Goal: Contribute content

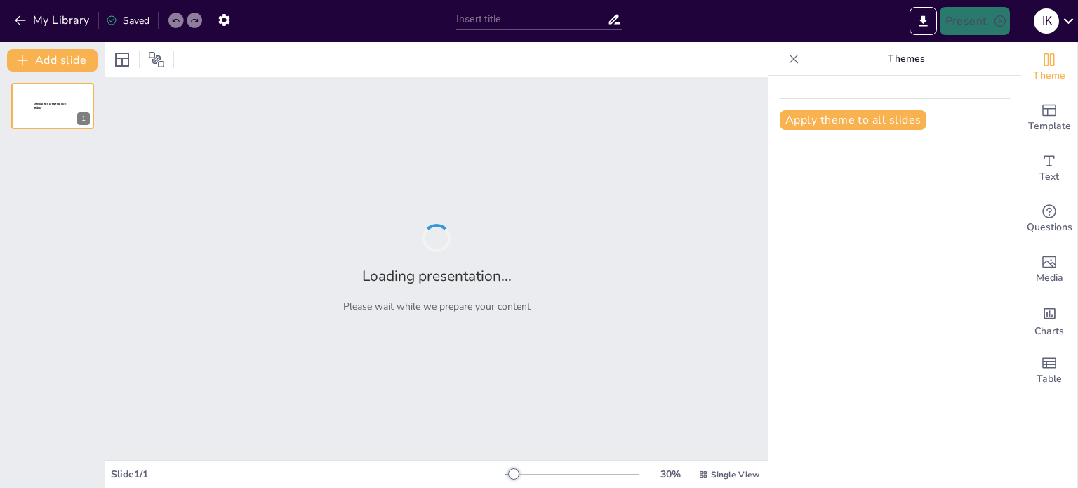
type input "The Science of Stress: Types, Causes, and Symptoms"
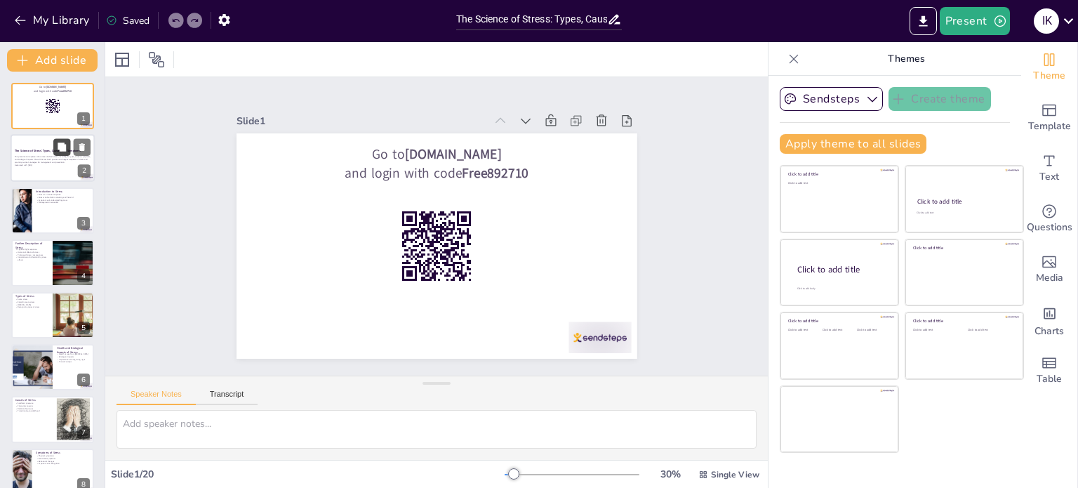
checkbox input "true"
click at [59, 155] on button at bounding box center [61, 147] width 17 height 17
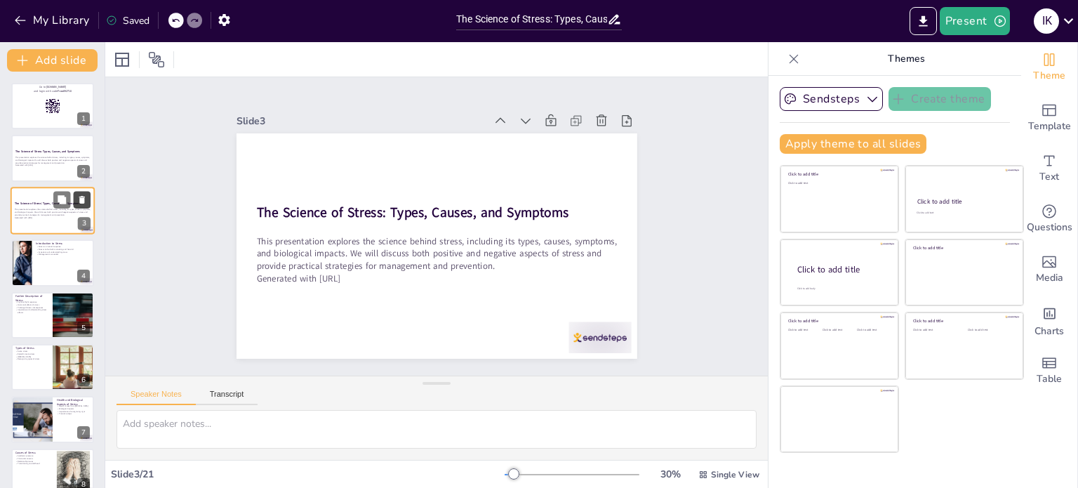
checkbox input "true"
click at [85, 199] on icon at bounding box center [82, 199] width 10 height 10
type textarea "Stress, as a natural response, is something everyone encounters. It is essentia…"
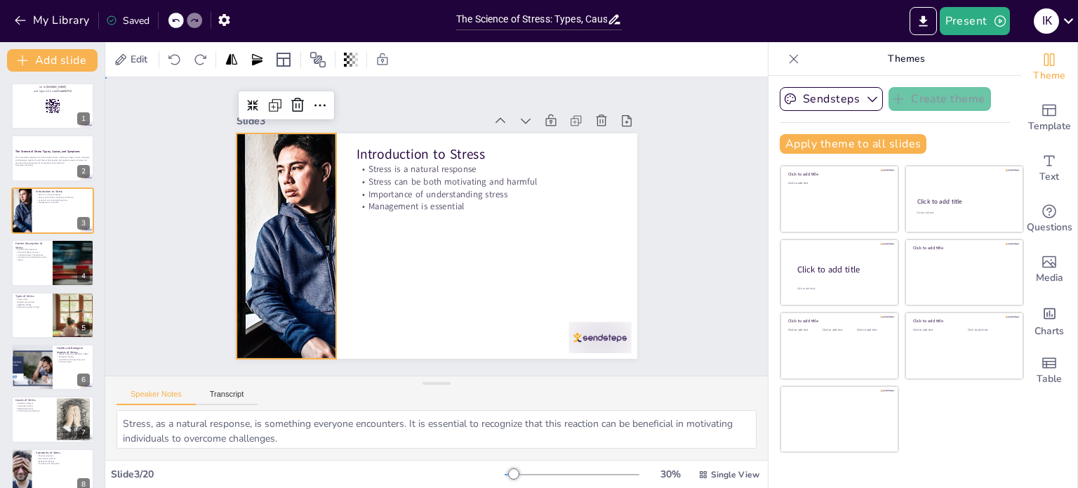
click at [203, 241] on div "Slide 1 Go to [DOMAIN_NAME] and login with code Free892710 Slide 2 The Science …" at bounding box center [437, 225] width 504 height 313
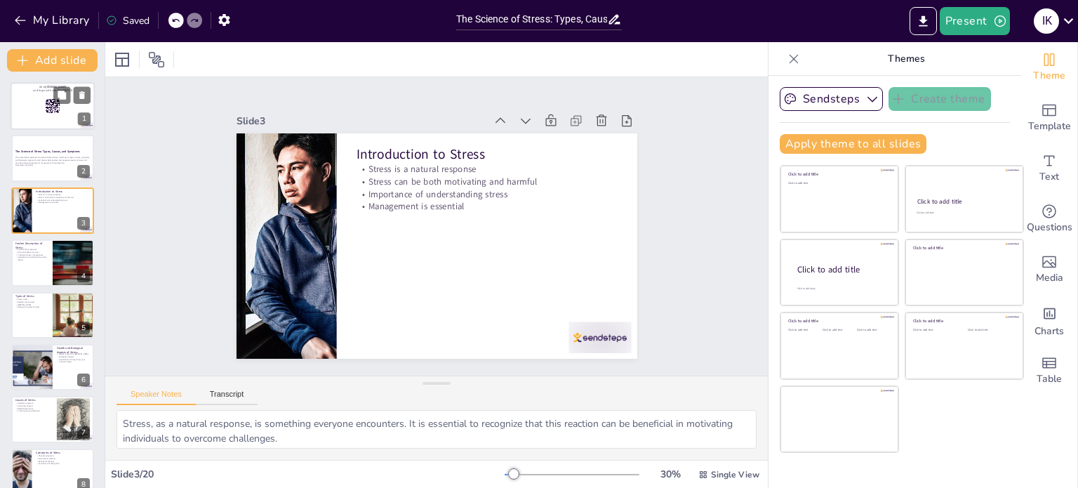
checkbox input "true"
click at [47, 93] on div at bounding box center [53, 106] width 84 height 48
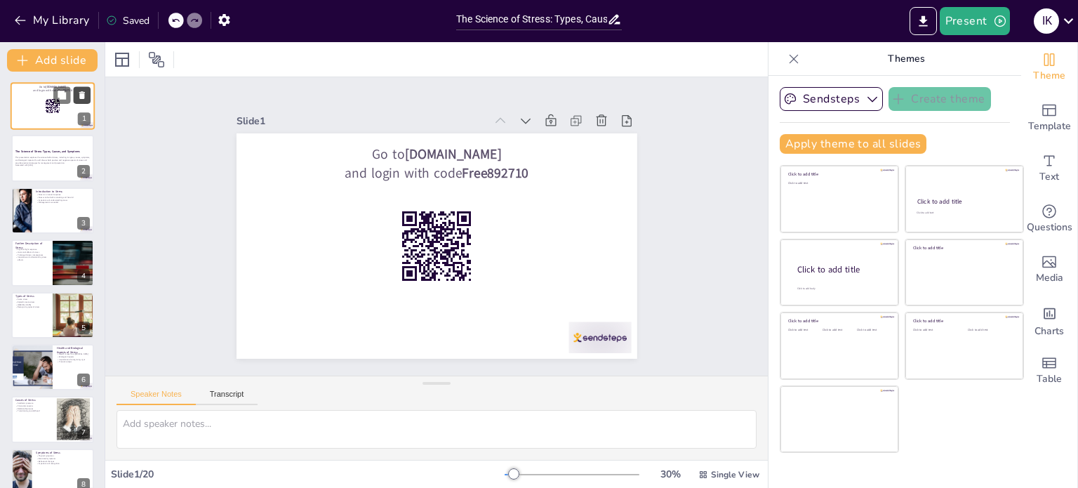
checkbox input "true"
click at [85, 89] on button at bounding box center [82, 94] width 17 height 17
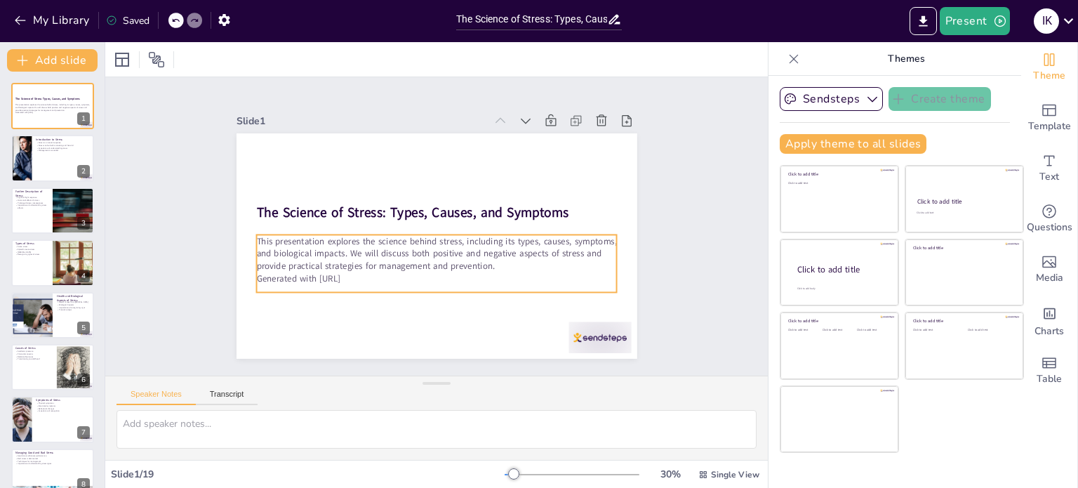
click at [283, 234] on p "This presentation explores the science behind stress, including its types, caus…" at bounding box center [430, 253] width 360 height 112
checkbox input "true"
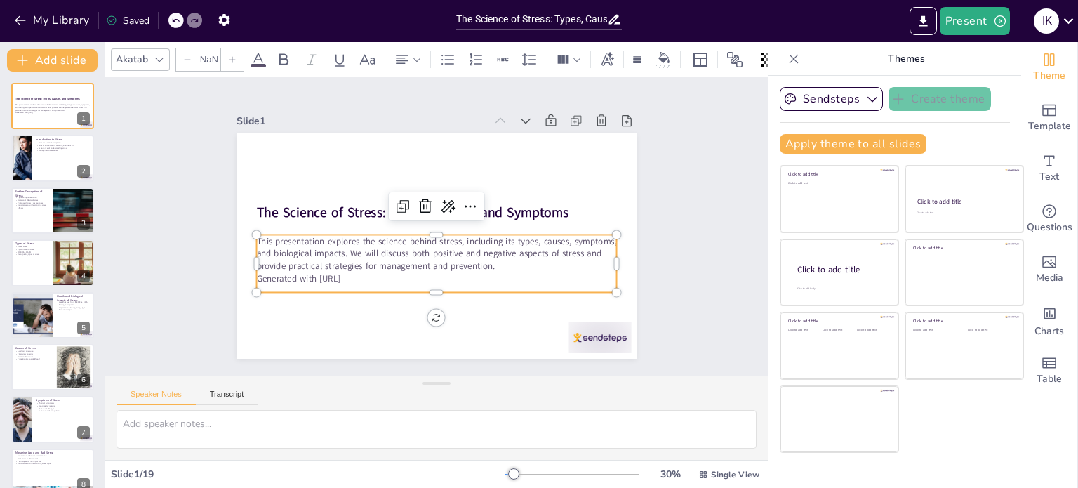
type input "32"
click at [222, 391] on button "Transcript" at bounding box center [227, 396] width 62 height 15
click at [462, 199] on icon at bounding box center [470, 206] width 17 height 17
click at [292, 241] on p "This presentation explores the science behind stress, including its types, caus…" at bounding box center [430, 253] width 360 height 112
click at [292, 241] on p "This presentation explores the science behind stress, including its types, caus…" at bounding box center [434, 253] width 362 height 75
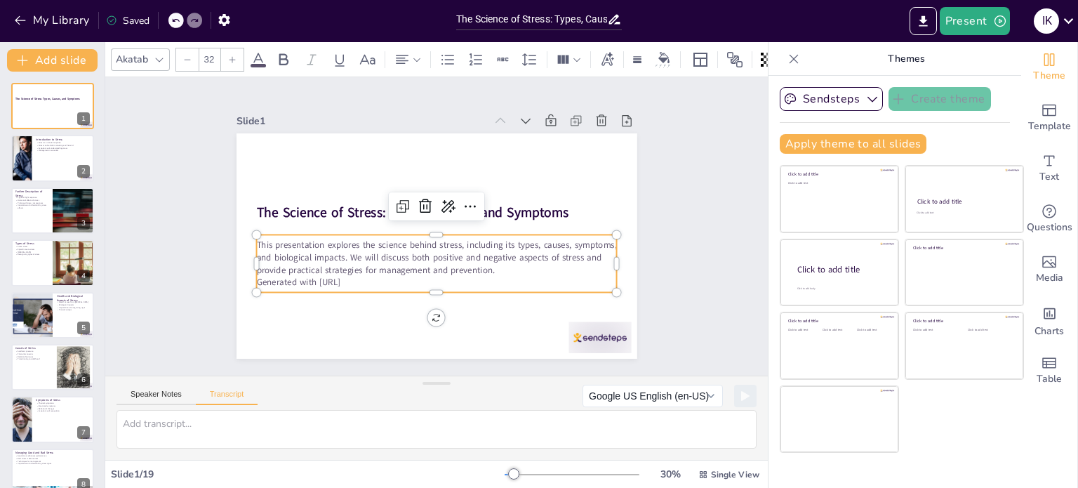
click at [292, 239] on p "This presentation explores the science behind stress, including its types, caus…" at bounding box center [436, 257] width 361 height 37
click at [292, 236] on p "This presentation explores the science behind stress, including its types, caus…" at bounding box center [430, 257] width 360 height 112
click at [213, 246] on div "Slide 1 The Science of Stress: Types, Causes, and Symptoms This presentation ex…" at bounding box center [436, 226] width 533 height 517
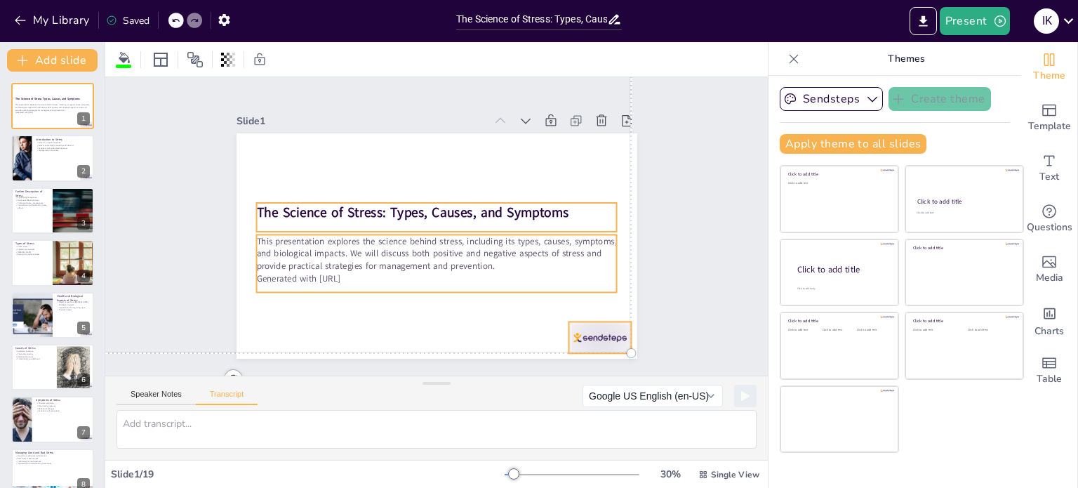
click at [282, 203] on strong "The Science of Stress: Types, Causes, and Symptoms" at bounding box center [412, 212] width 312 height 18
checkbox input "true"
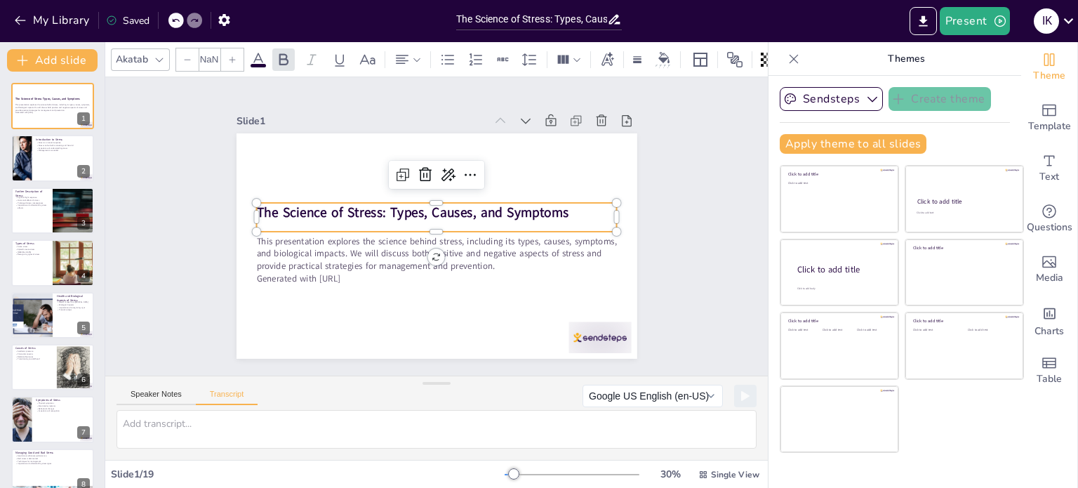
type input "48"
click at [257, 204] on strong "The Science of Stress: Types, Causes, and Symptoms" at bounding box center [413, 210] width 312 height 51
click at [267, 204] on strong "The Science of Stress: Types, Causes, and Symptoms" at bounding box center [418, 205] width 302 height 114
click at [261, 204] on strong "The Science of Stress: Types, Causes, and Symptoms" at bounding box center [415, 207] width 309 height 83
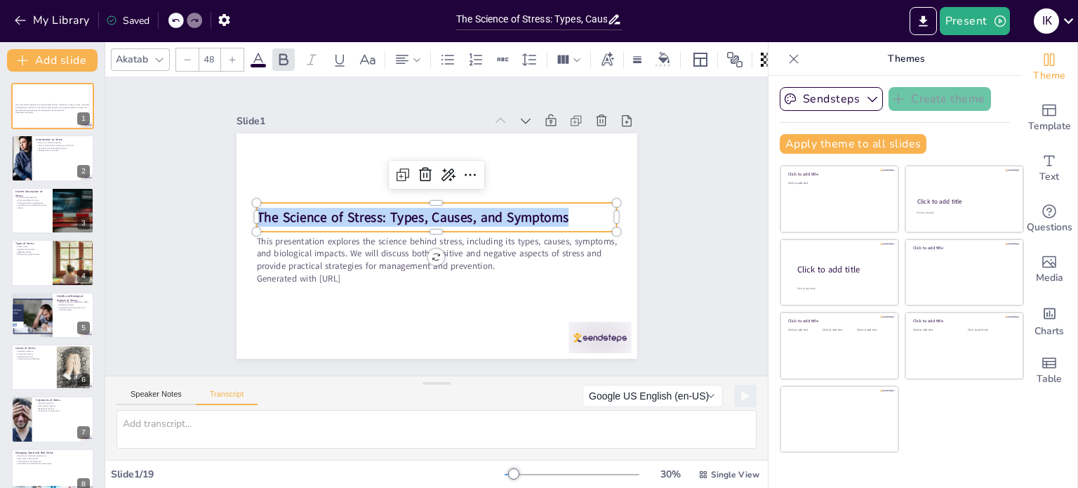
copy strong "The Science of Stress: Types, Causes, and Symptoms"
drag, startPoint x: 278, startPoint y: 230, endPoint x: 279, endPoint y: 240, distance: 9.8
click at [279, 240] on div "This presentation explores the science behind stress, including its types, caus…" at bounding box center [428, 244] width 457 height 368
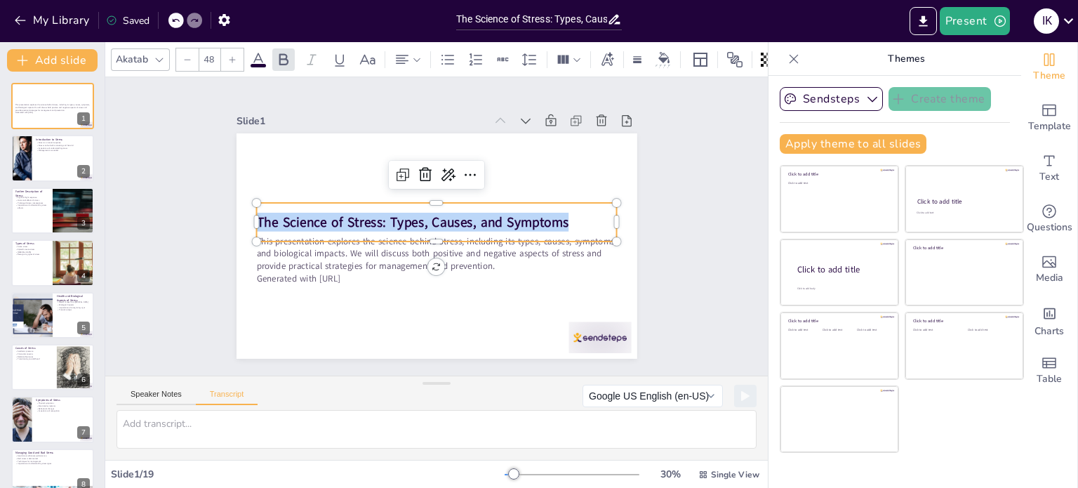
click at [279, 241] on div at bounding box center [436, 246] width 361 height 11
click at [279, 240] on div at bounding box center [434, 246] width 359 height 49
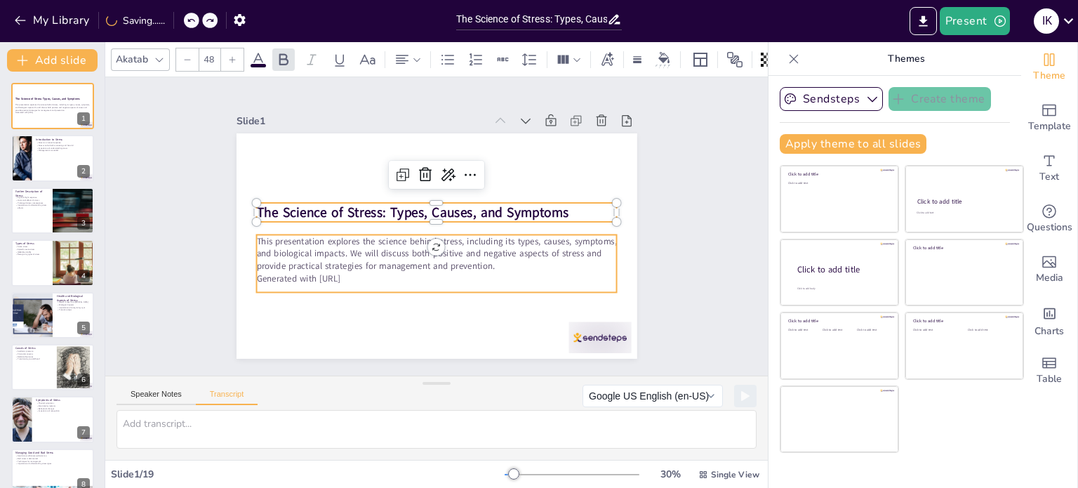
click at [288, 249] on p "This presentation explores the science behind stress, including its types, caus…" at bounding box center [436, 252] width 361 height 37
checkbox input "true"
type input "32"
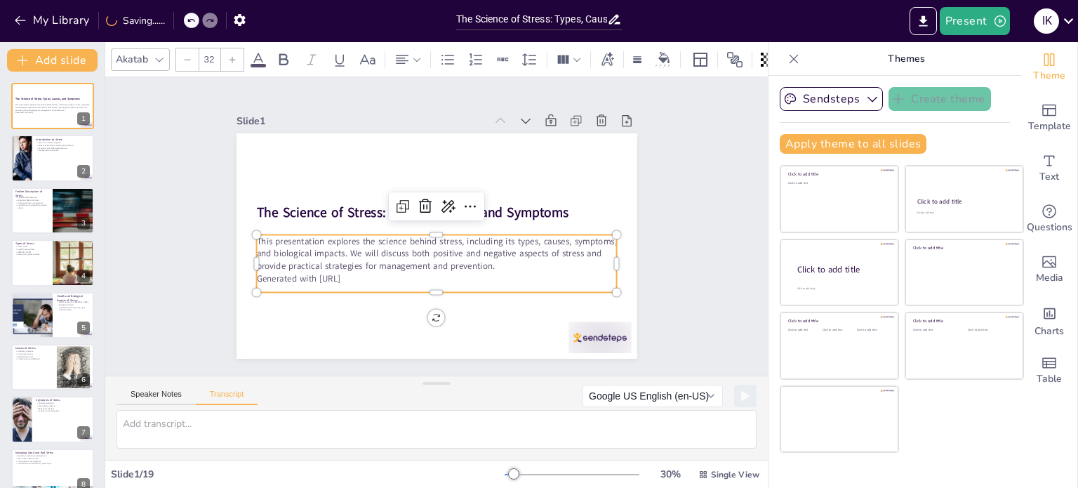
click at [288, 249] on p "This presentation explores the science behind stress, including its types, caus…" at bounding box center [436, 252] width 361 height 37
click at [288, 249] on span "This presentation explores the science behind stress, including its types, caus…" at bounding box center [436, 257] width 360 height 37
click at [288, 249] on span "This presentation explores the science behind stress, including its types, caus…" at bounding box center [433, 251] width 362 height 62
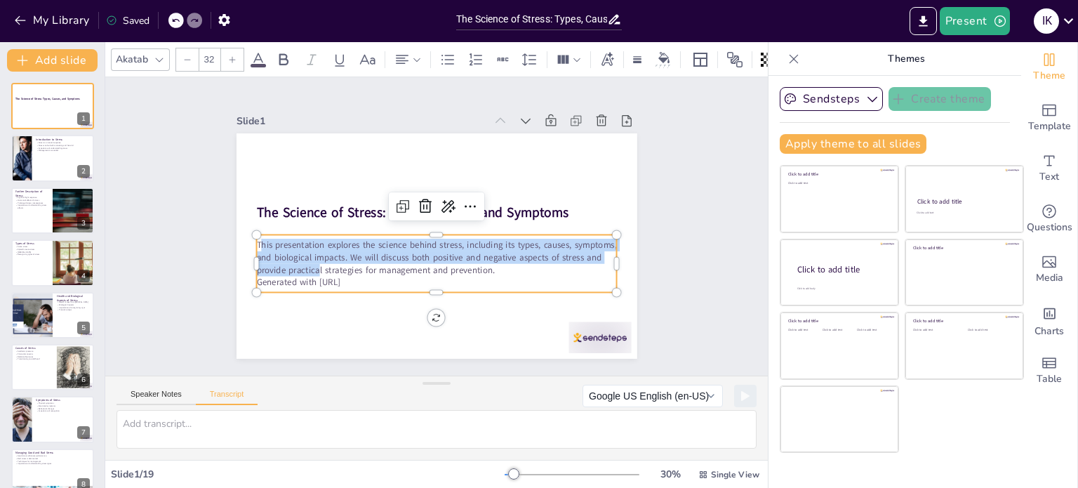
drag, startPoint x: 249, startPoint y: 236, endPoint x: 308, endPoint y: 263, distance: 65.0
click at [308, 263] on span "This presentation explores the science behind stress, including its types, caus…" at bounding box center [430, 249] width 360 height 96
drag, startPoint x: 246, startPoint y: 235, endPoint x: 487, endPoint y: 268, distance: 243.6
click at [487, 268] on p "This presentation explores the science behind stress, including its types, caus…" at bounding box center [427, 255] width 354 height 147
copy span "This presentation explores the science behind stress, including its types, caus…"
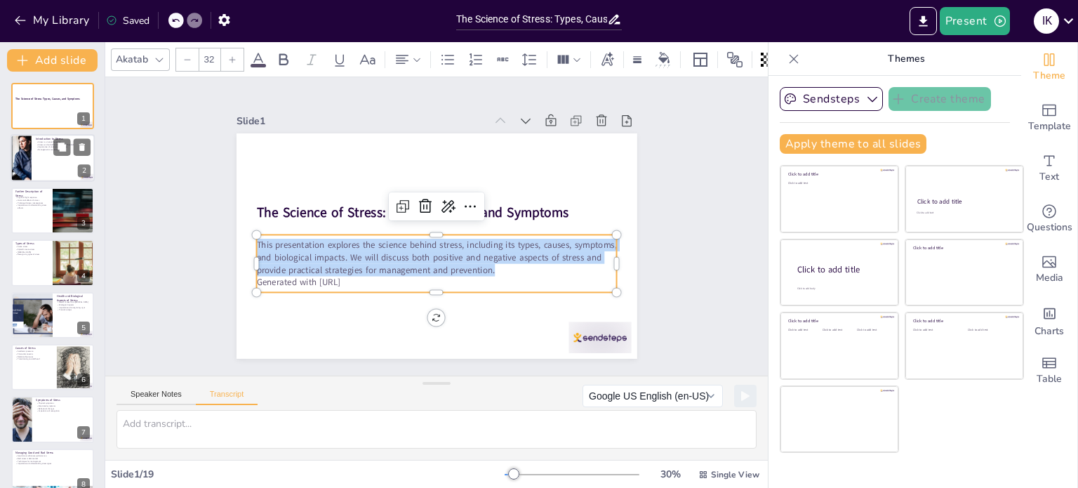
click at [73, 163] on div at bounding box center [53, 159] width 84 height 48
checkbox input "true"
type textarea "Stress is a natural response that everyone experiences in response to challenge…"
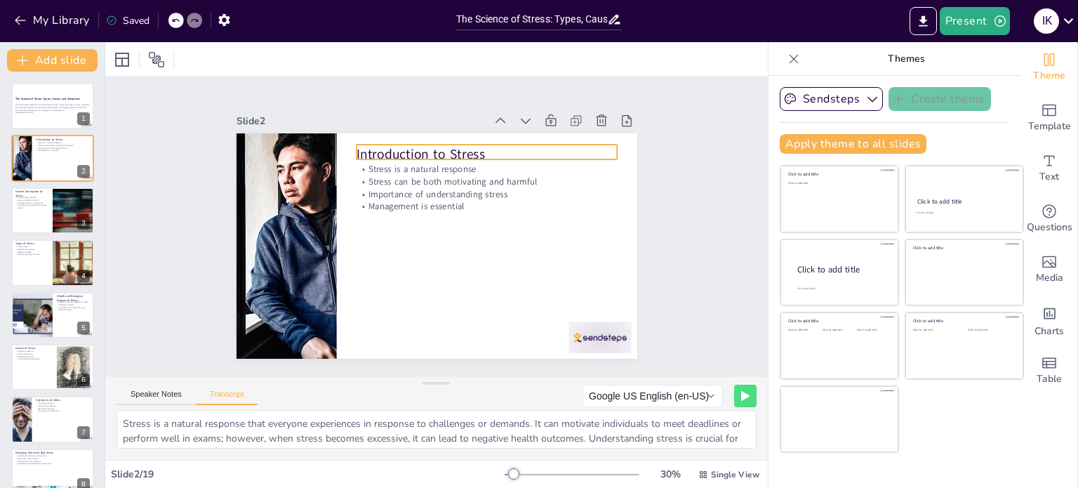
click at [371, 148] on p "Introduction to Stress" at bounding box center [500, 166] width 258 height 72
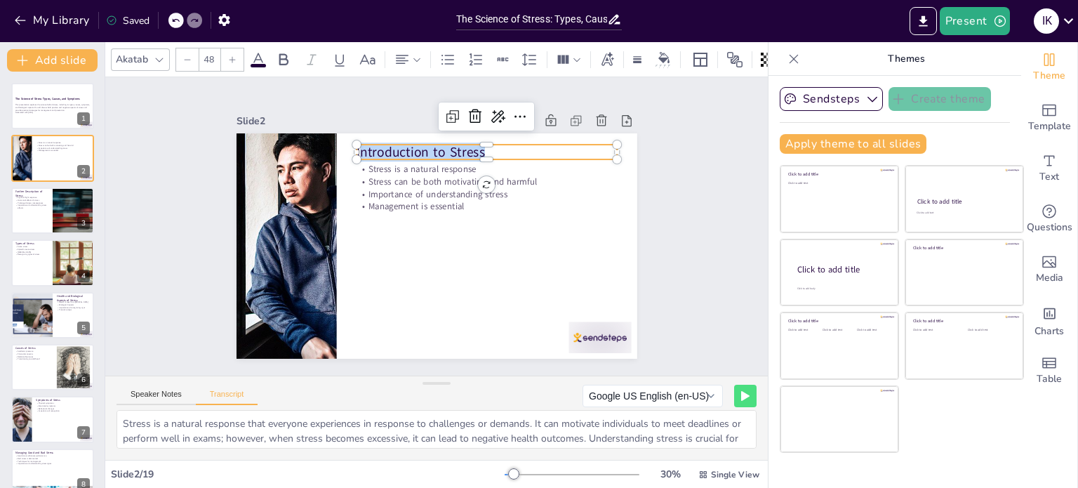
drag, startPoint x: 353, startPoint y: 148, endPoint x: 494, endPoint y: 142, distance: 141.1
click at [494, 142] on p "Introduction to Stress" at bounding box center [493, 158] width 261 height 46
copy span "ntroduction to Stress"
checkbox input "true"
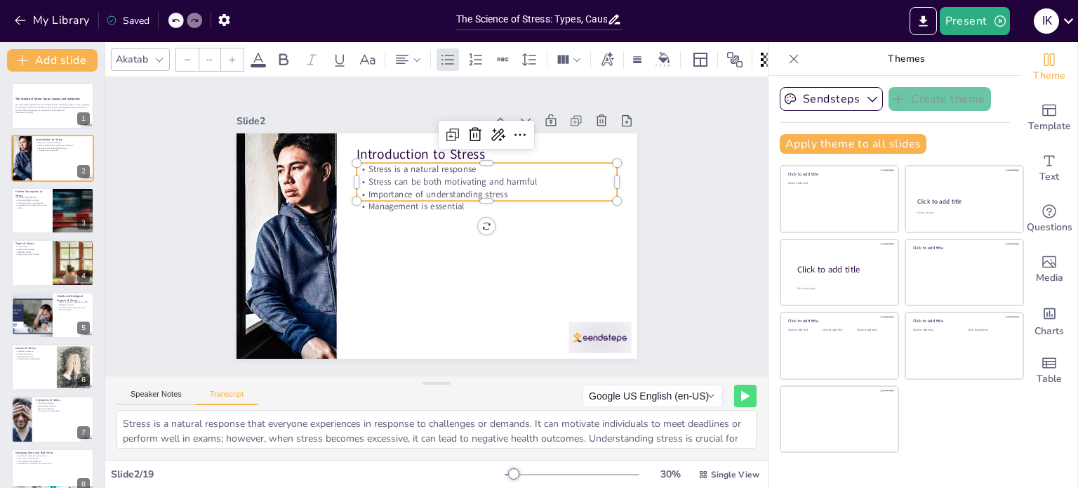
type input "32"
click at [363, 164] on p "Stress is a natural response" at bounding box center [493, 171] width 260 height 39
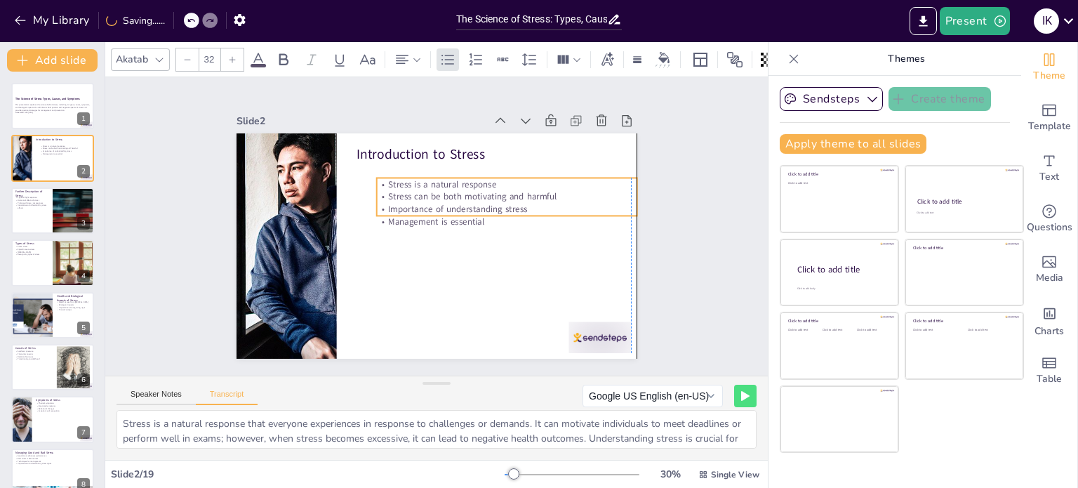
drag, startPoint x: 356, startPoint y: 164, endPoint x: 375, endPoint y: 182, distance: 26.8
click at [380, 182] on p "Stress is a natural response" at bounding box center [510, 192] width 260 height 40
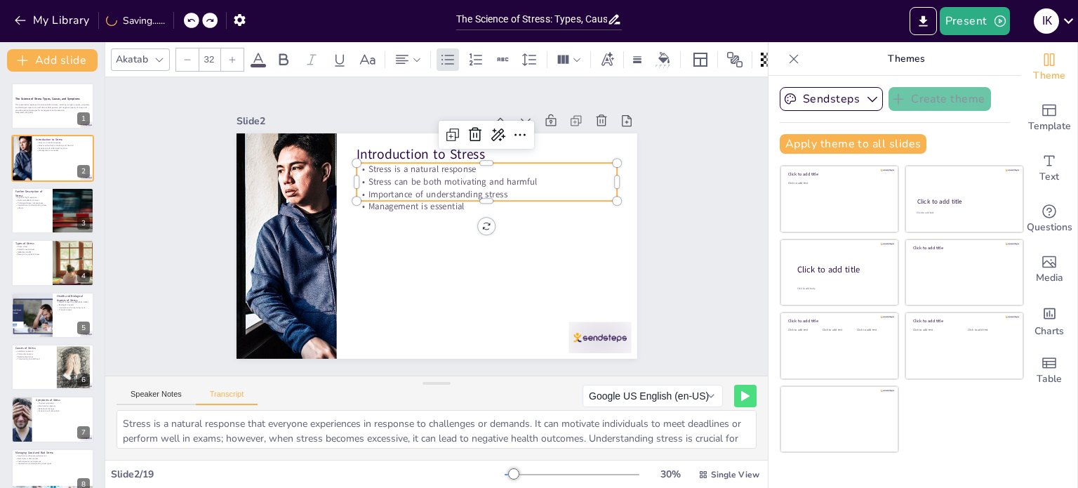
click at [376, 162] on p "Stress is a natural response" at bounding box center [501, 187] width 251 height 92
click at [362, 162] on p "Stress is a natural response" at bounding box center [492, 174] width 260 height 39
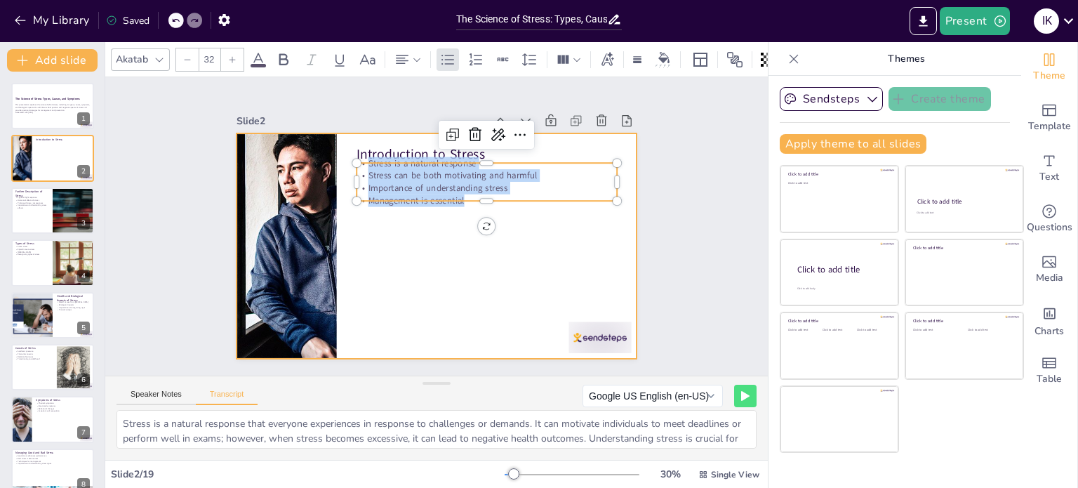
drag, startPoint x: 358, startPoint y: 162, endPoint x: 463, endPoint y: 236, distance: 128.9
click at [463, 236] on div "Introduction to Stress Stress is a natural response Stress can be both motivati…" at bounding box center [434, 246] width 422 height 266
copy div "Stress is a natural response Stress can be both motivating and harmful Importan…"
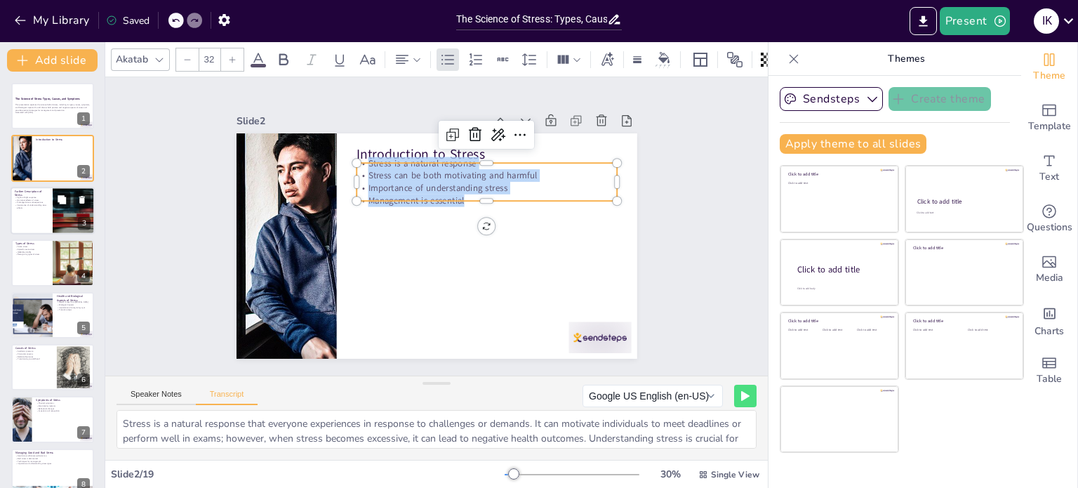
checkbox input "true"
click at [57, 205] on button at bounding box center [61, 199] width 17 height 17
type textarea "Stress activates the body's fight-or-flight response, which is a physiological …"
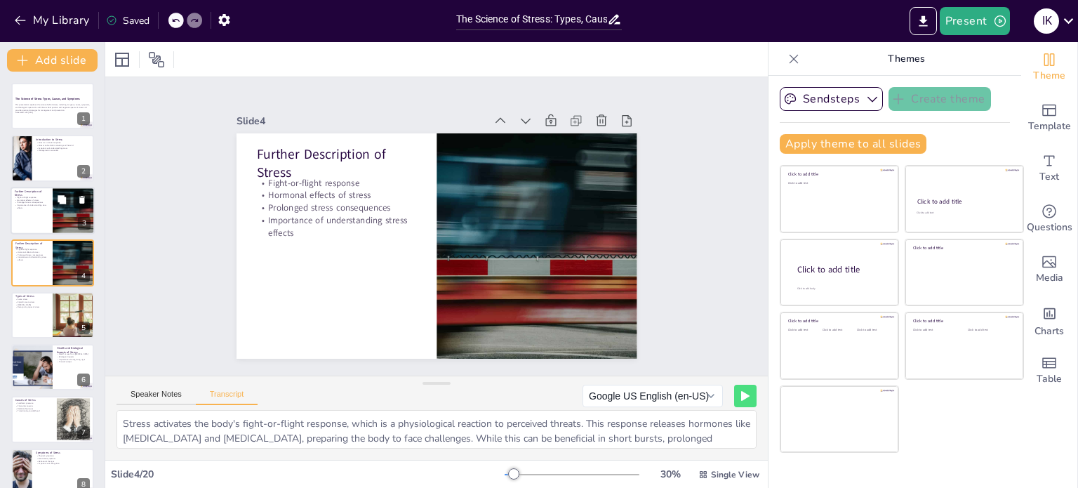
checkbox input "true"
click at [84, 192] on button at bounding box center [82, 199] width 17 height 17
type textarea "There are three main types of stress: acute stress, episodic acute stress, and …"
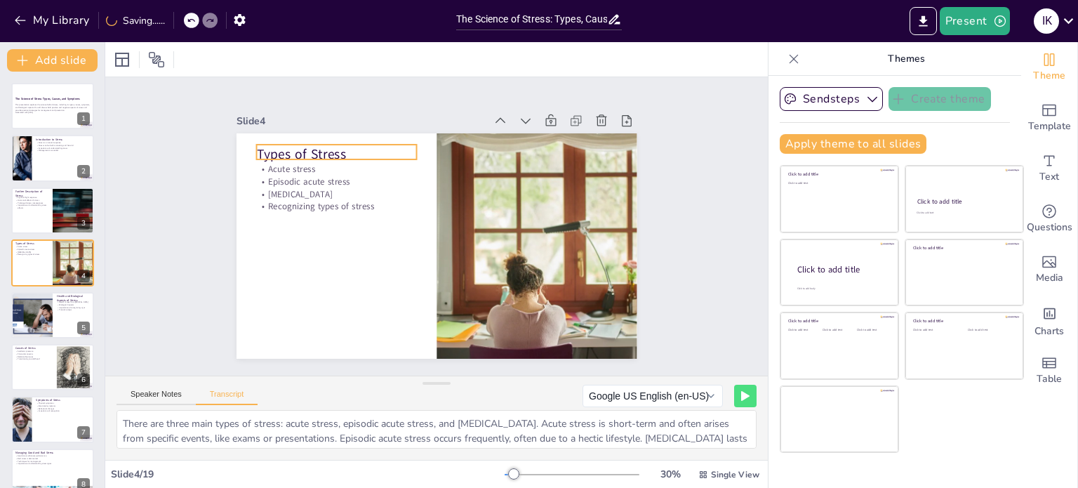
click at [264, 145] on p "Types of Stress" at bounding box center [344, 143] width 161 height 35
click at [256, 145] on p "Types of Stress" at bounding box center [336, 154] width 160 height 19
checkbox input "true"
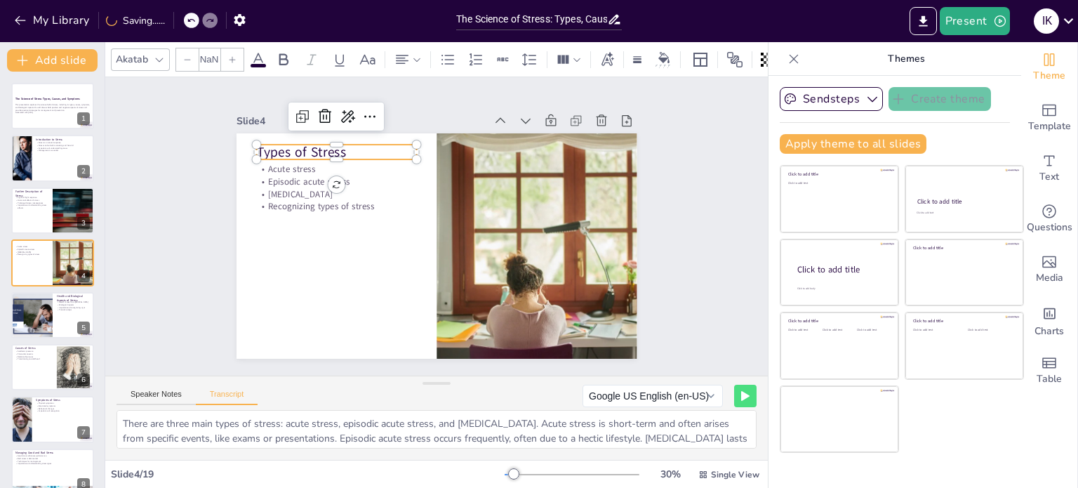
type input "48"
drag, startPoint x: 250, startPoint y: 145, endPoint x: 314, endPoint y: 149, distance: 63.9
click at [314, 149] on p "Types of Stress" at bounding box center [344, 141] width 161 height 35
drag, startPoint x: 337, startPoint y: 147, endPoint x: 241, endPoint y: 140, distance: 96.4
click at [241, 140] on div "Acute stress Episodic acute stress [MEDICAL_DATA] Recognizing types of stress T…" at bounding box center [432, 246] width 438 height 304
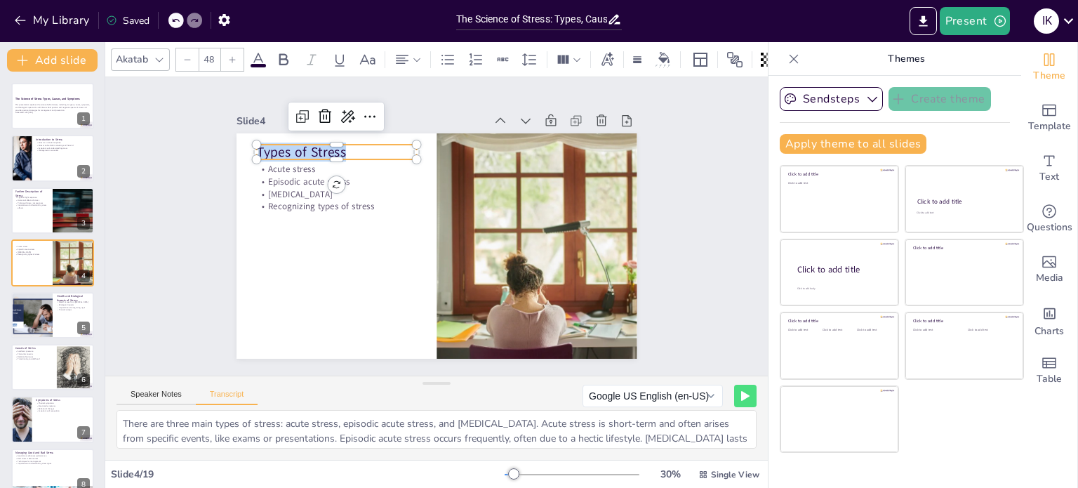
copy p "Types of Stress"
click at [332, 233] on div at bounding box center [434, 246] width 422 height 266
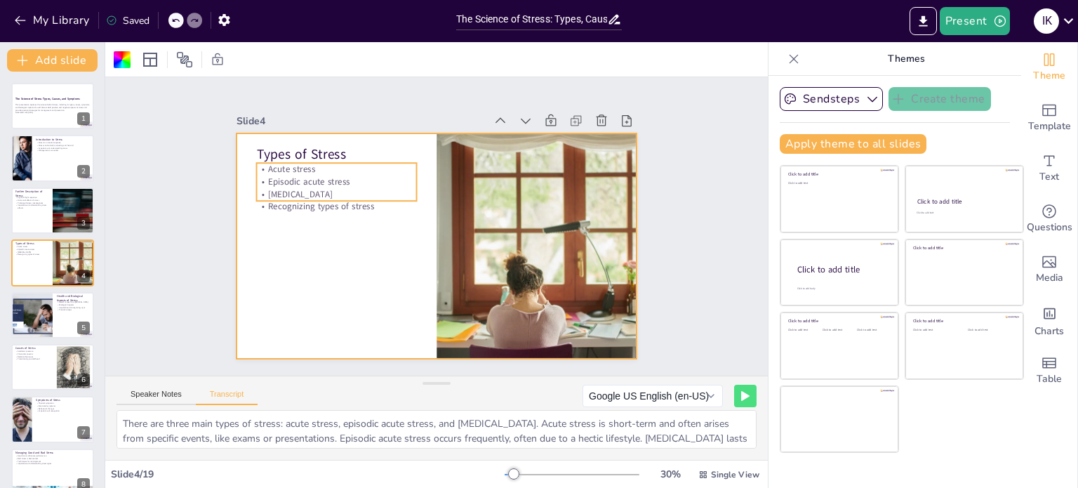
click at [352, 165] on p "Acute stress" at bounding box center [342, 159] width 161 height 29
checkbox input "true"
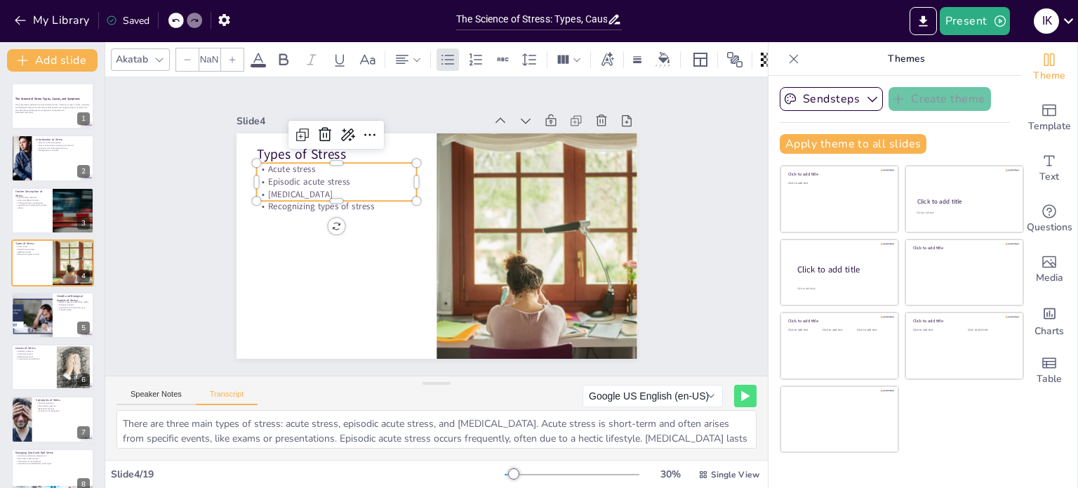
type input "32"
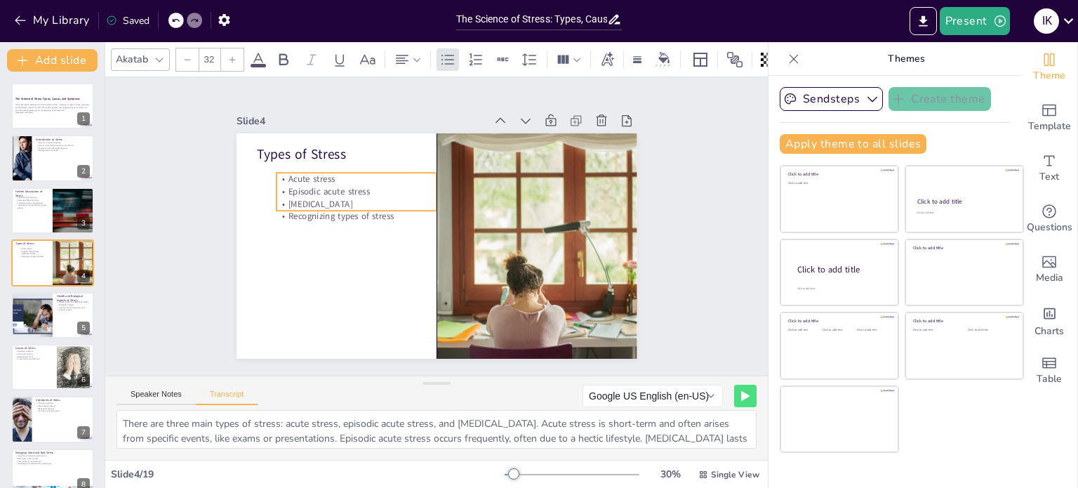
drag, startPoint x: 255, startPoint y: 161, endPoint x: 275, endPoint y: 171, distance: 22.0
click at [297, 171] on p "Acute stress" at bounding box center [375, 157] width 156 height 62
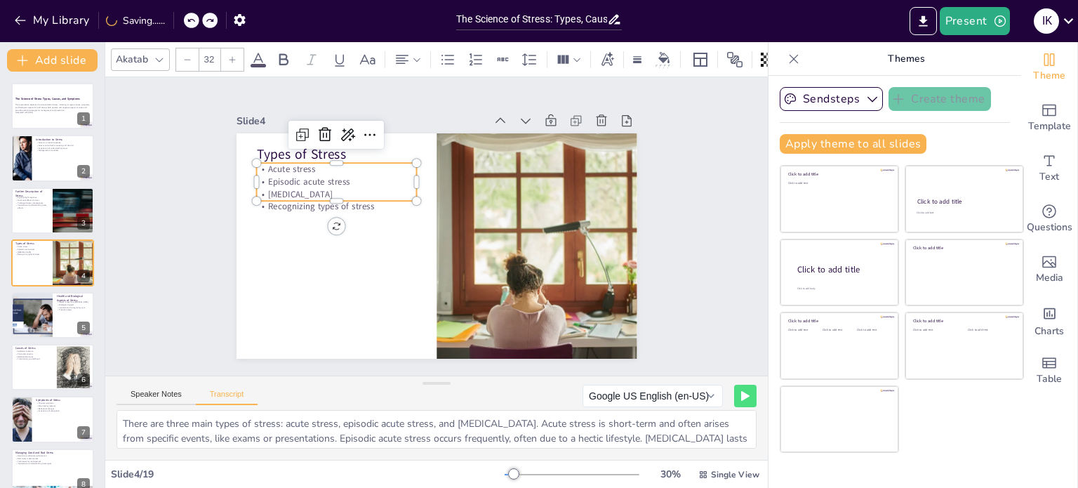
click at [271, 165] on p "Acute stress" at bounding box center [350, 150] width 159 height 46
click at [267, 165] on p "Acute stress" at bounding box center [342, 159] width 161 height 29
click at [281, 164] on span "Episodic acute stress" at bounding box center [322, 149] width 83 height 29
click at [274, 165] on span "Episodic acute stress" at bounding box center [315, 162] width 83 height 21
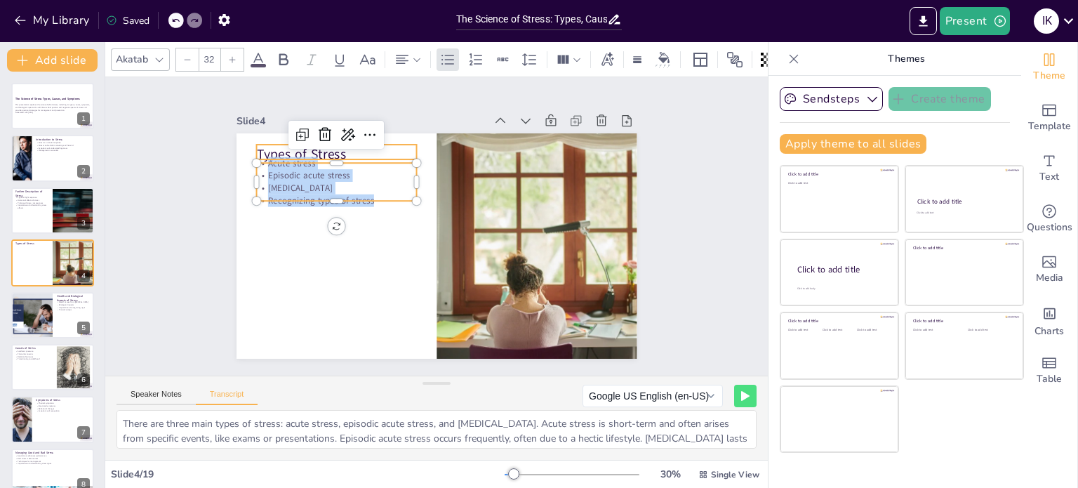
drag, startPoint x: 365, startPoint y: 193, endPoint x: 248, endPoint y: 145, distance: 126.8
click at [248, 145] on div "Types of Stress Acute stress Episodic acute stress [MEDICAL_DATA] Recognizing t…" at bounding box center [428, 244] width 457 height 369
copy div "Acute stress Episodic acute stress [MEDICAL_DATA] Recognizing types of stress"
checkbox input "true"
click at [58, 307] on icon at bounding box center [62, 304] width 10 height 10
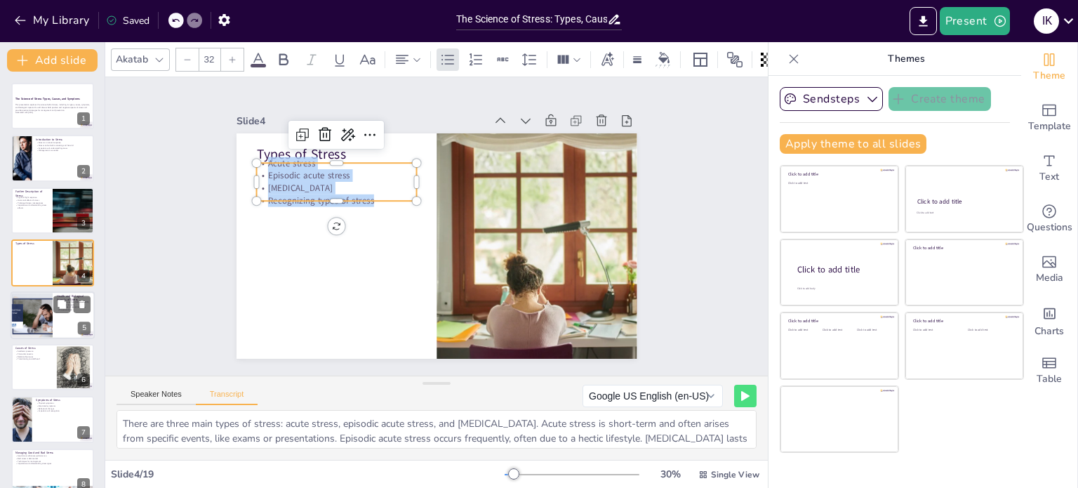
type textarea "[MEDICAL_DATA] can lead to various health issues, including anxiety, [MEDICAL_D…"
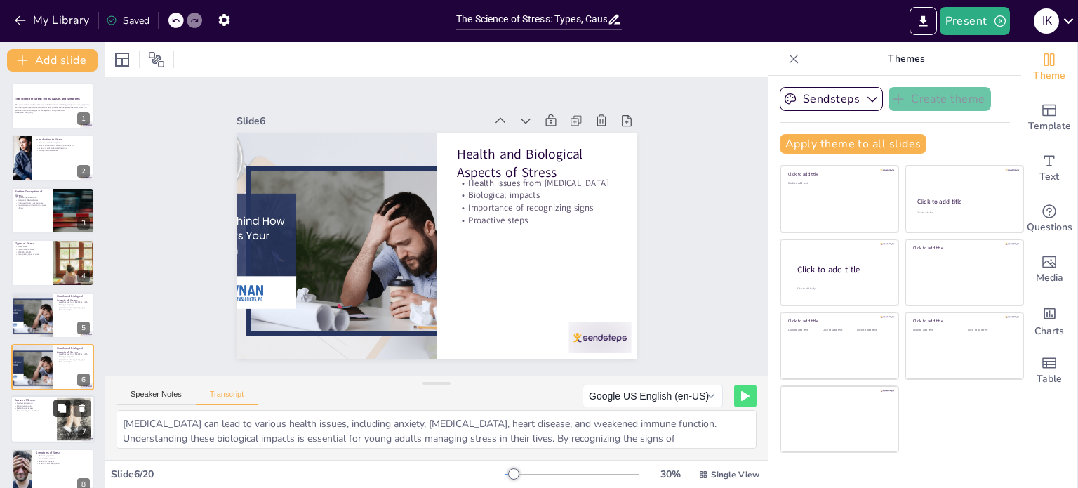
scroll to position [87, 0]
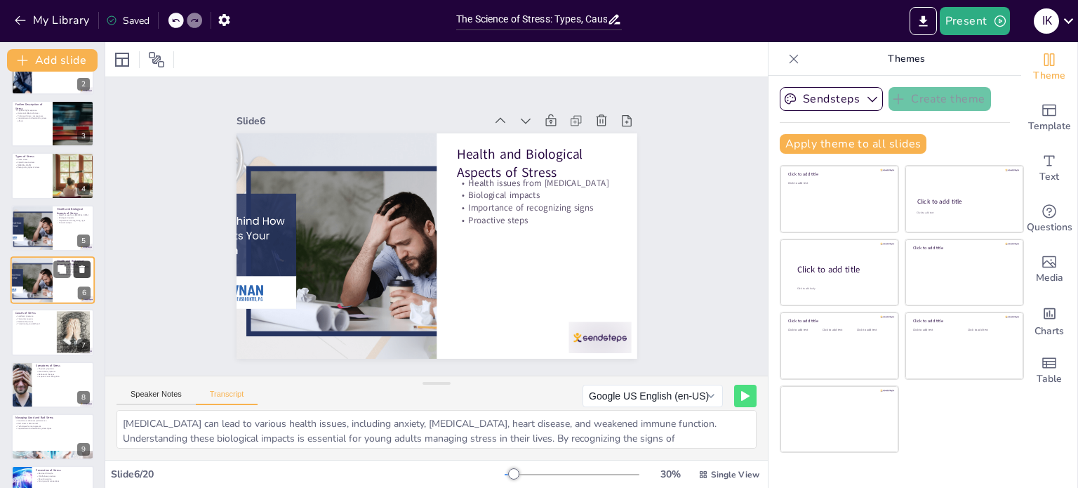
checkbox input "true"
click at [81, 269] on icon at bounding box center [82, 269] width 6 height 8
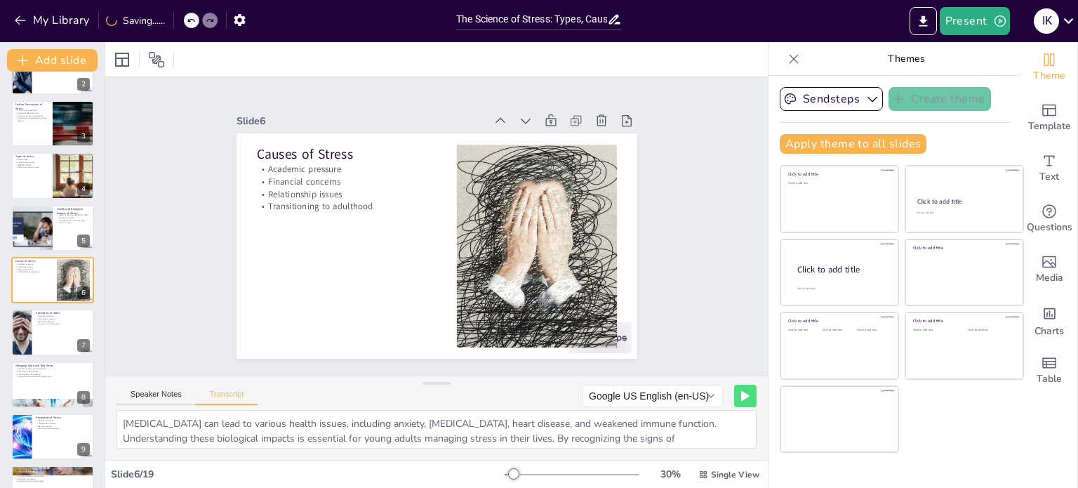
type textarea "Common causes of stress among college students include academic pressure, finan…"
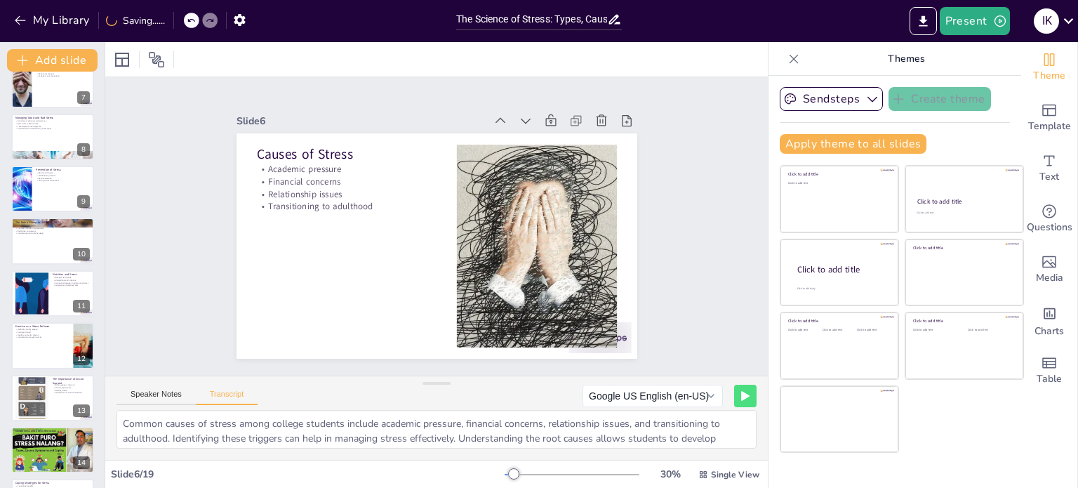
scroll to position [592, 0]
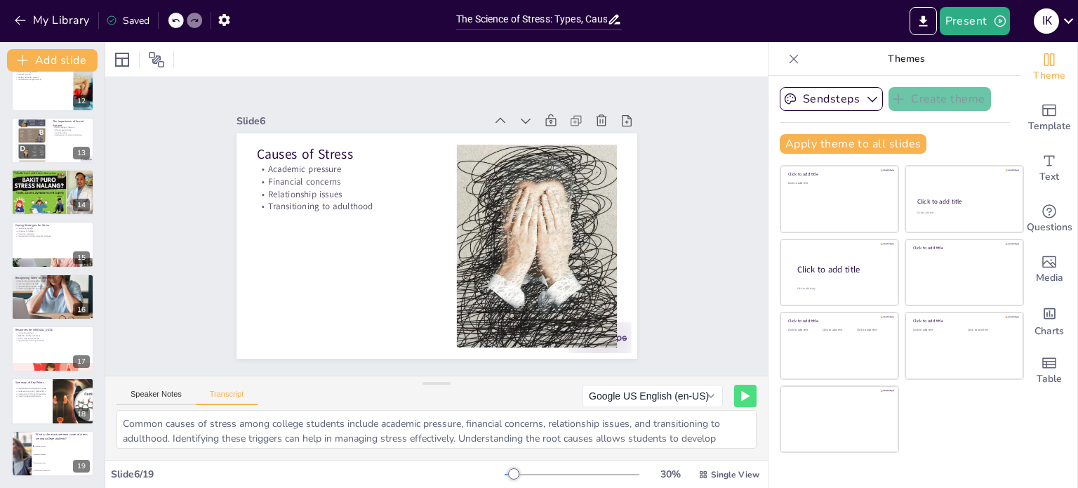
checkbox input "true"
